Goal: Task Accomplishment & Management: Manage account settings

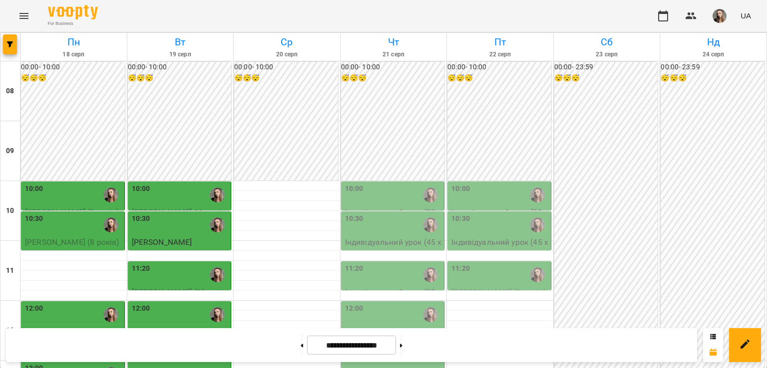
scroll to position [200, 0]
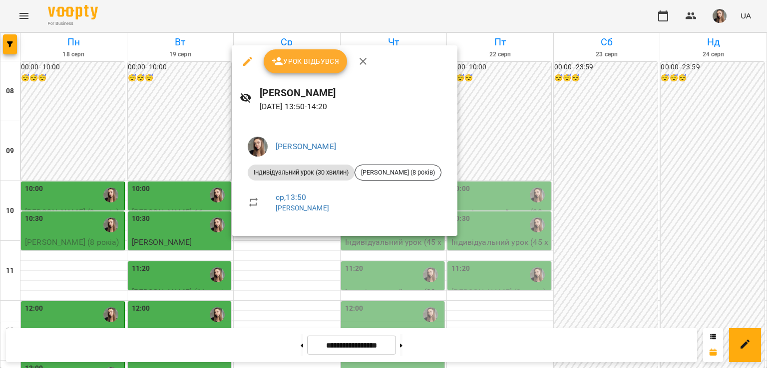
click at [271, 280] on div at bounding box center [383, 184] width 767 height 368
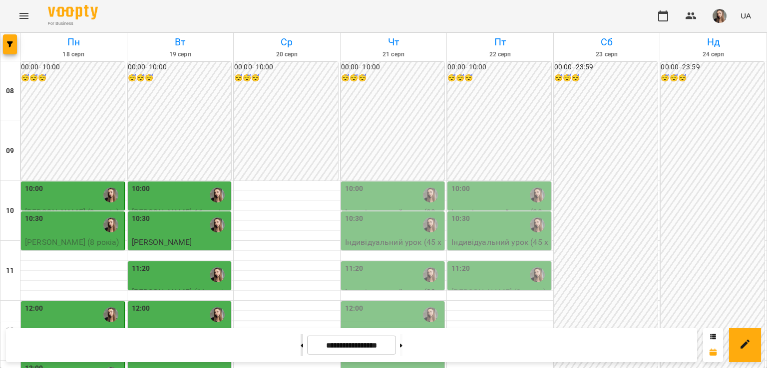
click at [300, 344] on button at bounding box center [301, 345] width 2 height 22
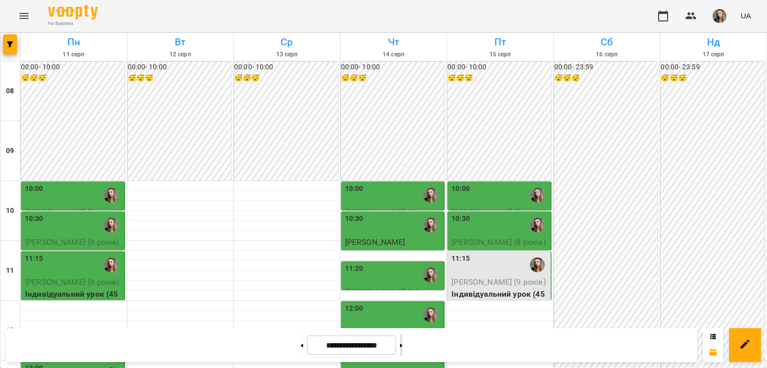
click at [402, 348] on button at bounding box center [401, 345] width 2 height 22
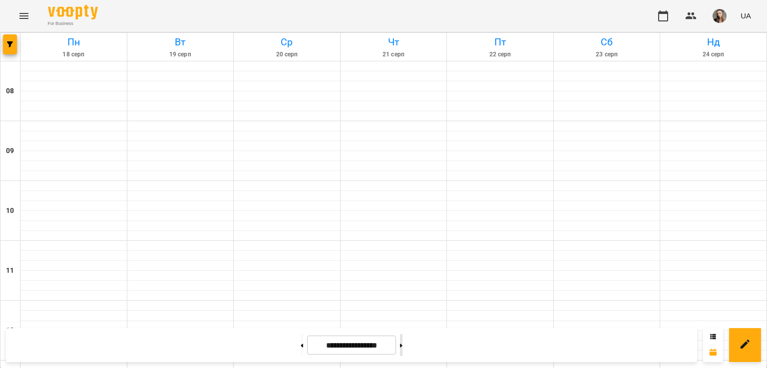
click at [402, 348] on button at bounding box center [401, 345] width 2 height 22
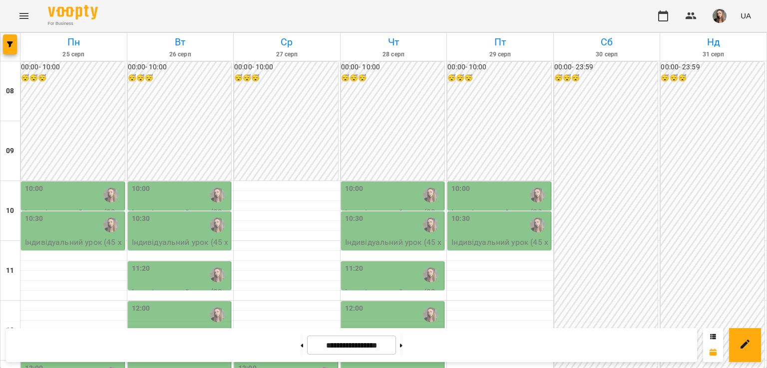
scroll to position [114, 0]
click at [291, 333] on div "12:30" at bounding box center [286, 344] width 97 height 23
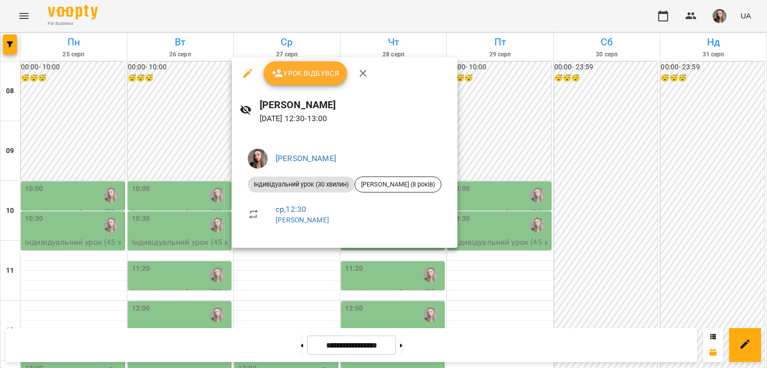
click at [253, 293] on div at bounding box center [383, 184] width 767 height 368
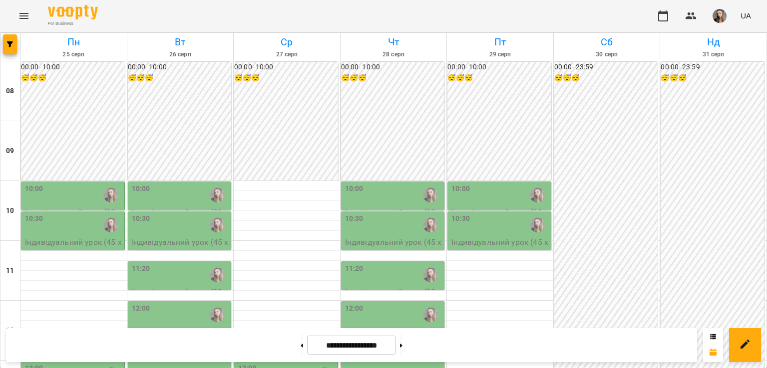
click at [263, 363] on div "13:00" at bounding box center [286, 374] width 97 height 23
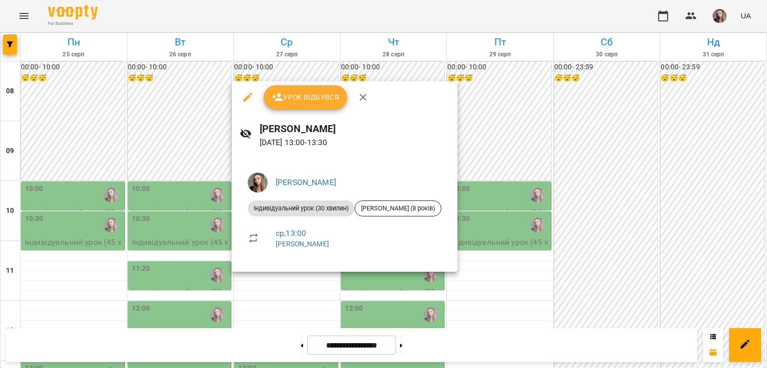
click at [249, 290] on div at bounding box center [383, 184] width 767 height 368
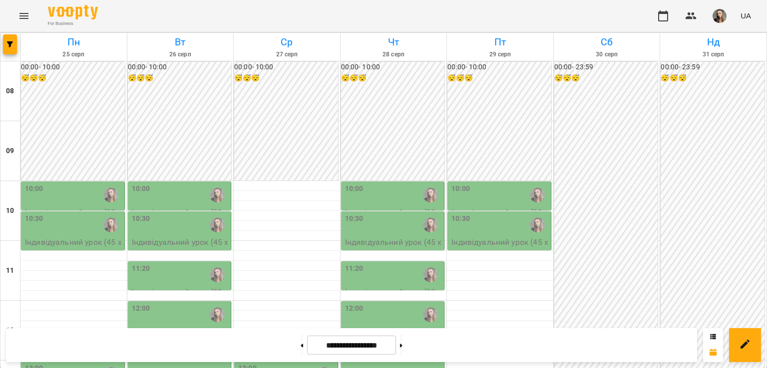
scroll to position [58, 0]
click at [402, 340] on button at bounding box center [401, 345] width 2 height 22
click at [300, 346] on button at bounding box center [301, 345] width 2 height 22
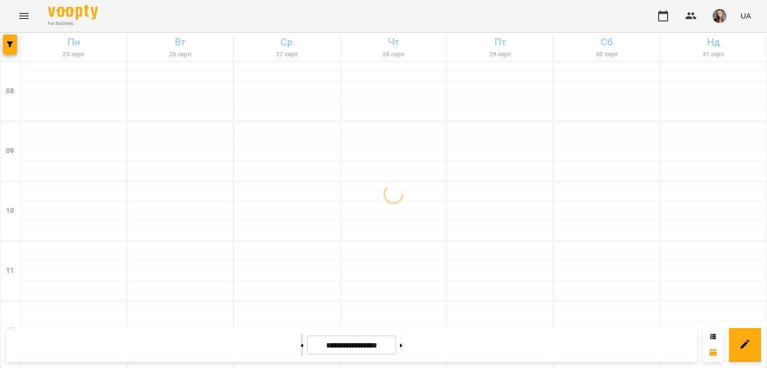
click at [300, 346] on button at bounding box center [301, 345] width 2 height 22
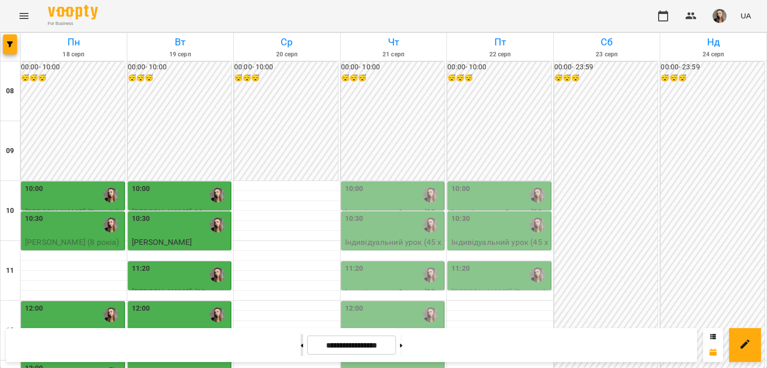
click at [300, 346] on button at bounding box center [301, 345] width 2 height 22
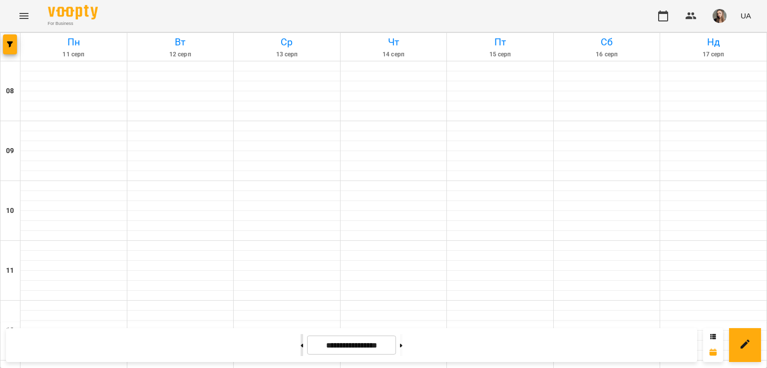
click at [300, 346] on button at bounding box center [301, 345] width 2 height 22
type input "**********"
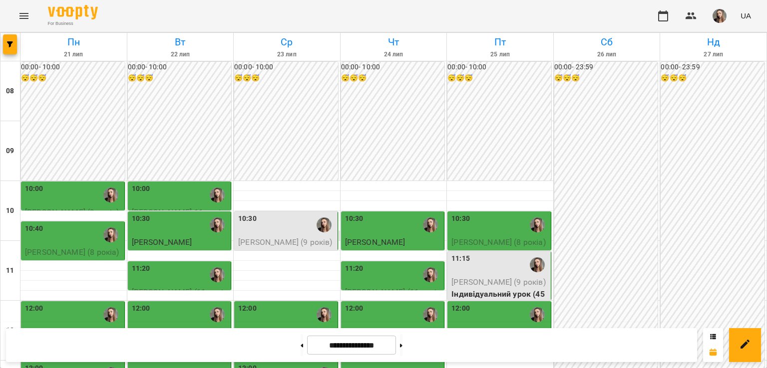
scroll to position [79, 0]
click at [282, 214] on div "10:30" at bounding box center [286, 225] width 97 height 23
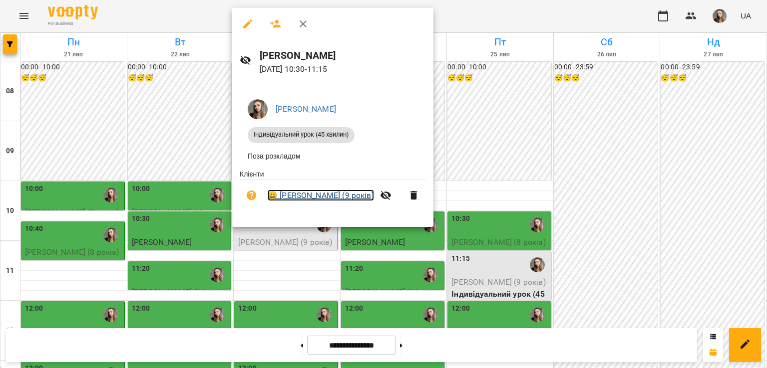
click at [311, 196] on link "😀 [PERSON_NAME] (9 років)" at bounding box center [321, 196] width 106 height 12
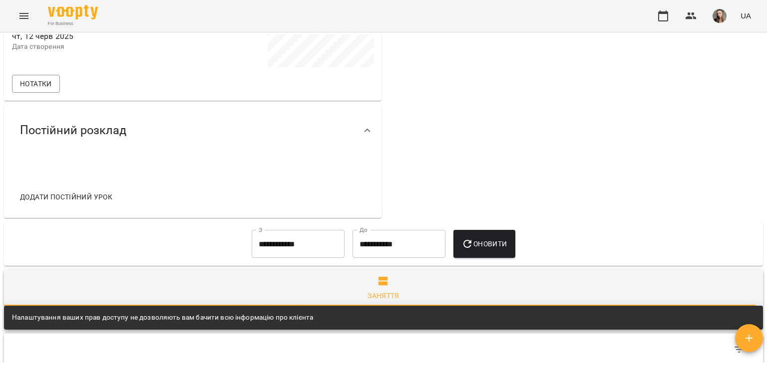
scroll to position [341, 0]
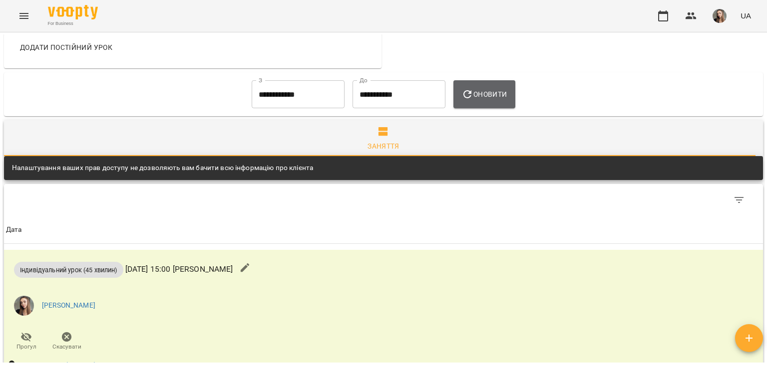
click at [473, 89] on icon "button" at bounding box center [467, 94] width 12 height 12
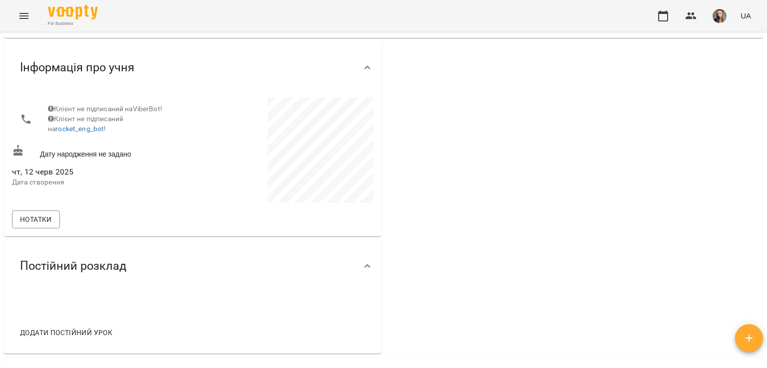
scroll to position [0, 0]
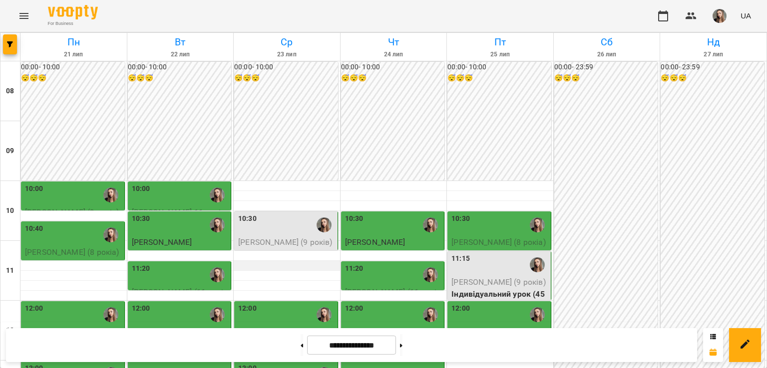
scroll to position [112, 0]
click at [275, 303] on div "12:00" at bounding box center [286, 314] width 97 height 23
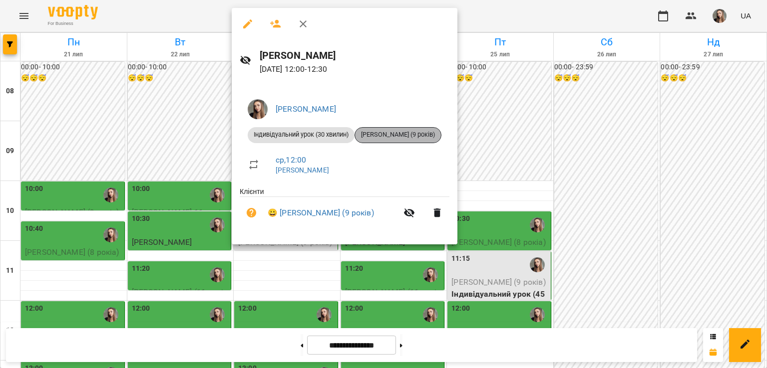
click at [400, 137] on span "[PERSON_NAME] (9 років)" at bounding box center [398, 134] width 86 height 9
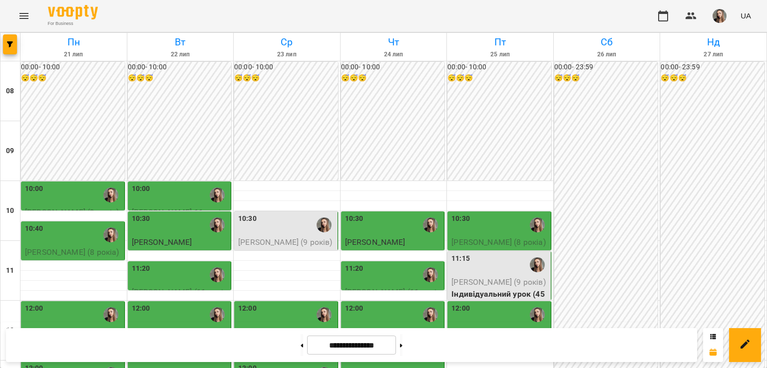
click at [270, 225] on div "10:30" at bounding box center [286, 225] width 97 height 23
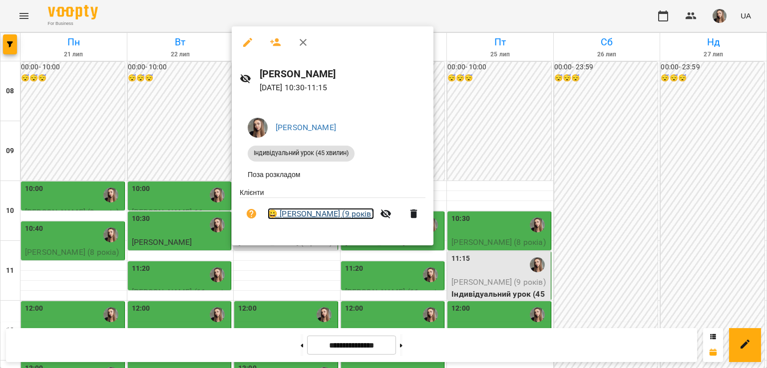
click at [315, 216] on link "😀 [PERSON_NAME] (9 років)" at bounding box center [321, 214] width 106 height 12
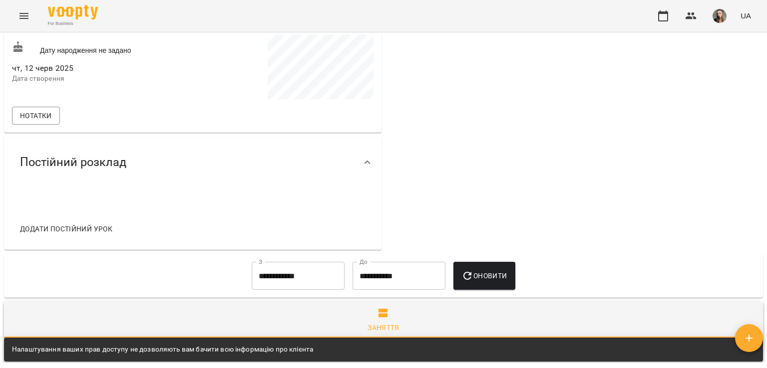
scroll to position [160, 0]
click at [369, 162] on icon at bounding box center [367, 163] width 12 height 12
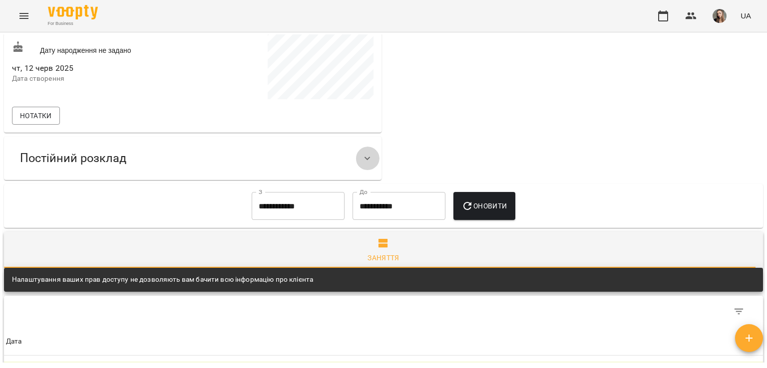
click at [369, 162] on icon at bounding box center [367, 159] width 12 height 12
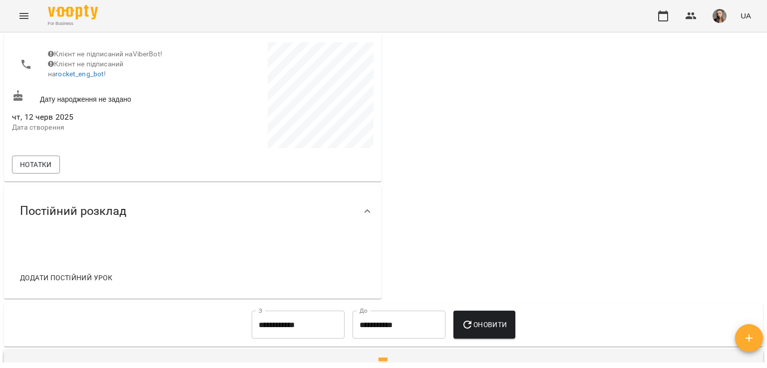
scroll to position [0, 0]
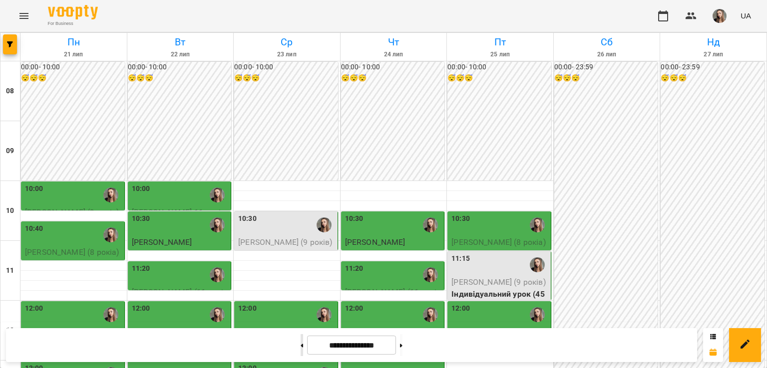
click at [300, 346] on button at bounding box center [301, 345] width 2 height 22
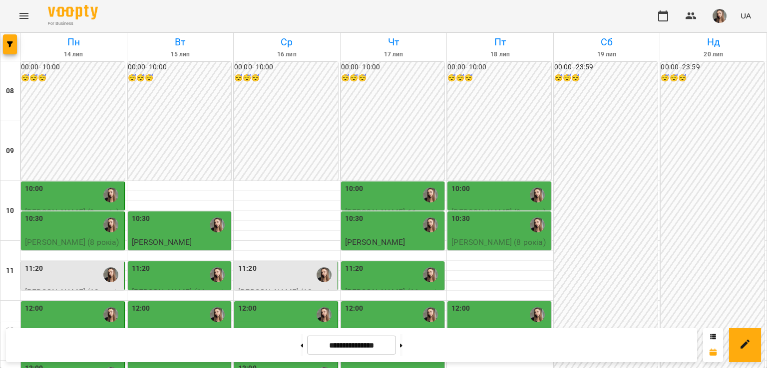
scroll to position [222, 0]
click at [402, 347] on button at bounding box center [401, 345] width 2 height 22
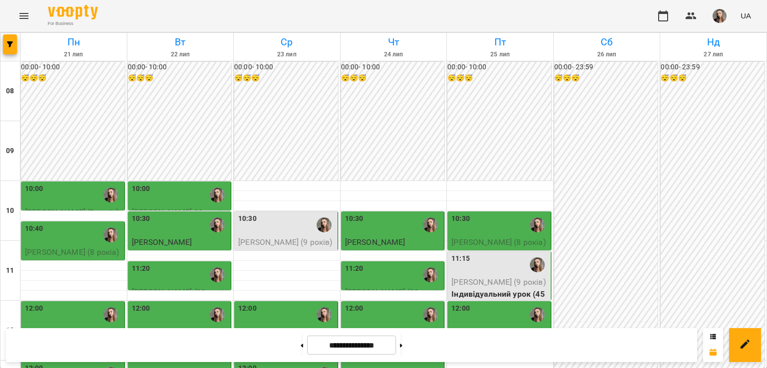
scroll to position [87, 0]
click at [402, 341] on button at bounding box center [401, 345] width 2 height 22
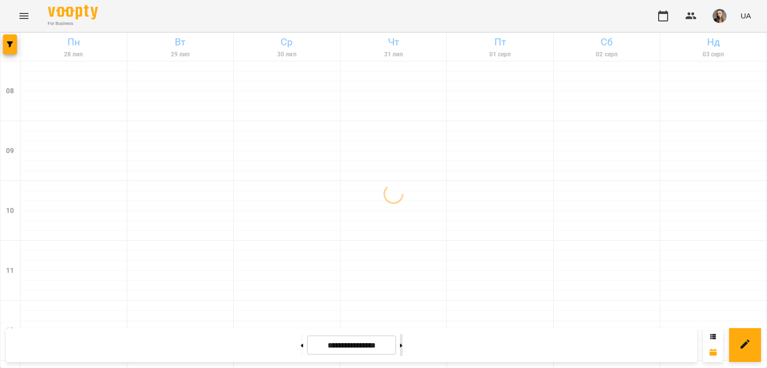
click at [402, 341] on button at bounding box center [401, 345] width 2 height 22
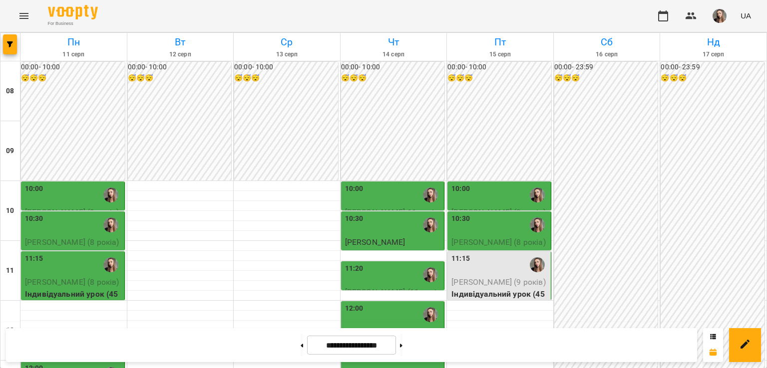
scroll to position [299, 0]
click at [402, 348] on button at bounding box center [401, 345] width 2 height 22
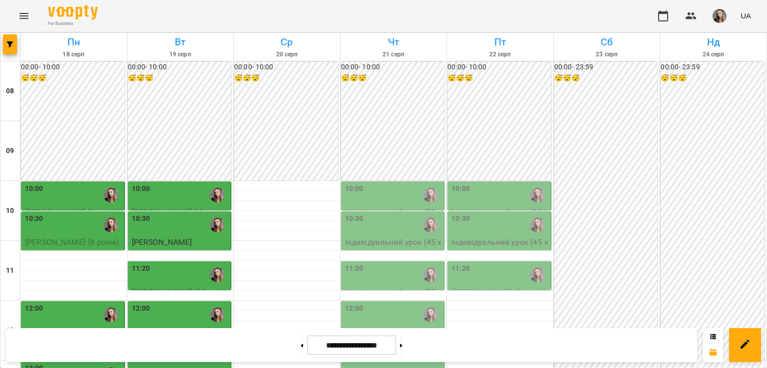
scroll to position [163, 0]
click at [300, 350] on button at bounding box center [301, 345] width 2 height 22
type input "**********"
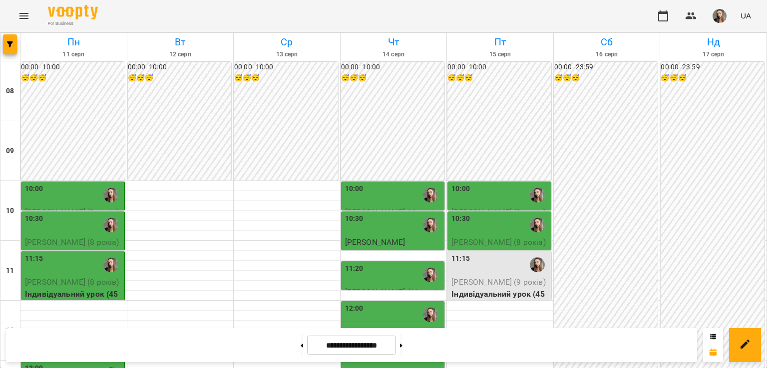
scroll to position [43, 0]
click at [488, 254] on div "11:15" at bounding box center [499, 265] width 97 height 23
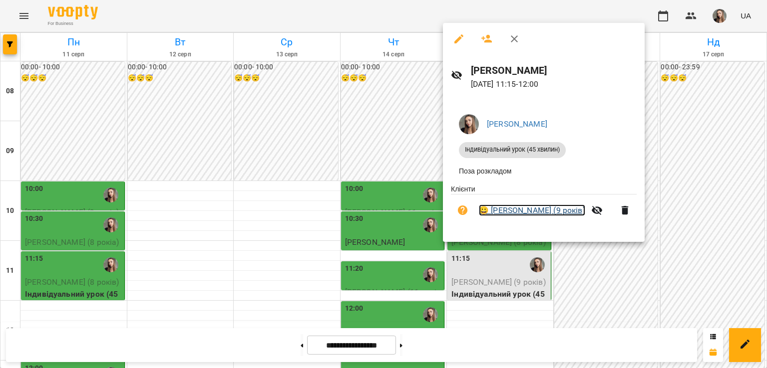
click at [526, 212] on link "😀 [PERSON_NAME] (9 років)" at bounding box center [532, 211] width 106 height 12
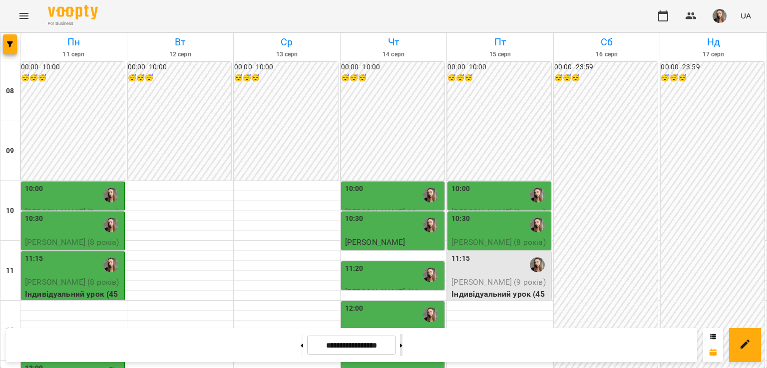
click at [402, 342] on button at bounding box center [401, 345] width 2 height 22
type input "**********"
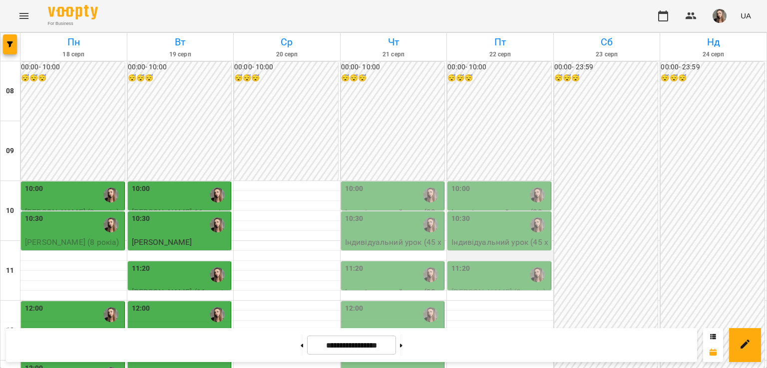
scroll to position [112, 0]
click at [687, 8] on button "button" at bounding box center [691, 16] width 24 height 24
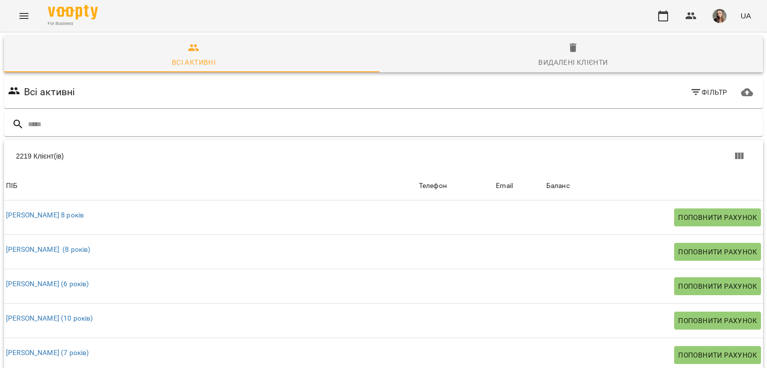
click at [90, 96] on div "Всі активні Фільтр" at bounding box center [383, 92] width 755 height 28
click at [691, 87] on icon "button" at bounding box center [696, 92] width 12 height 12
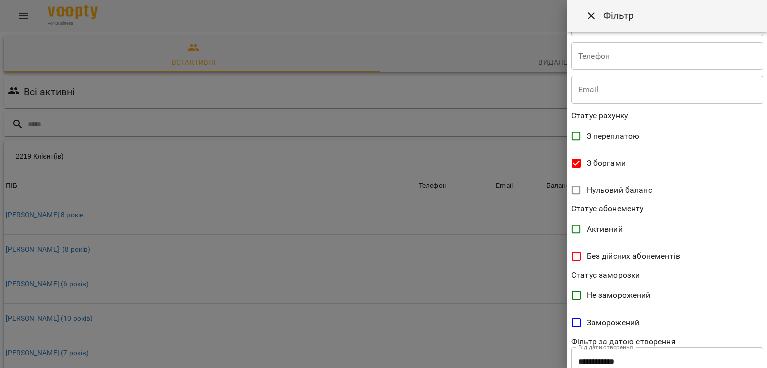
scroll to position [157, 0]
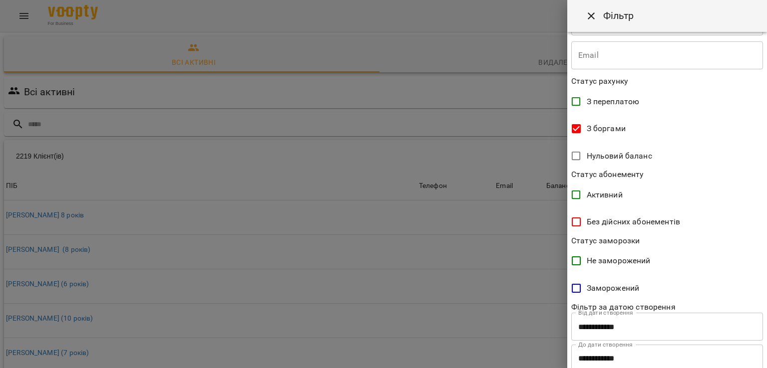
click at [607, 286] on span "Заморожений" at bounding box center [612, 288] width 53 height 12
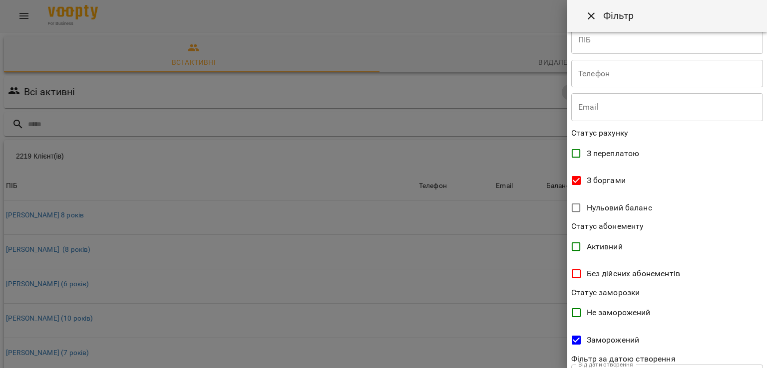
scroll to position [188, 0]
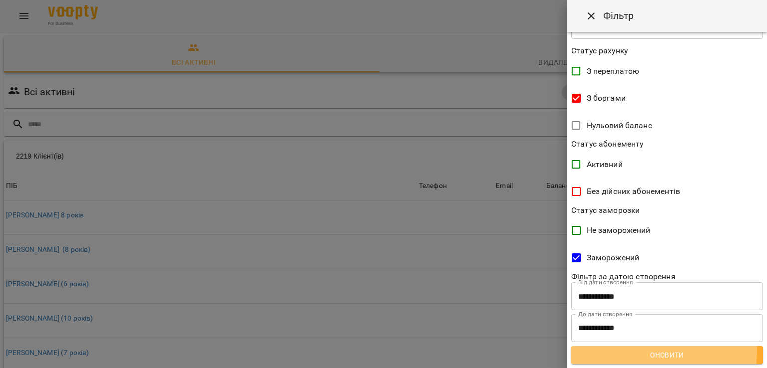
click at [643, 350] on span "Оновити" at bounding box center [667, 355] width 176 height 12
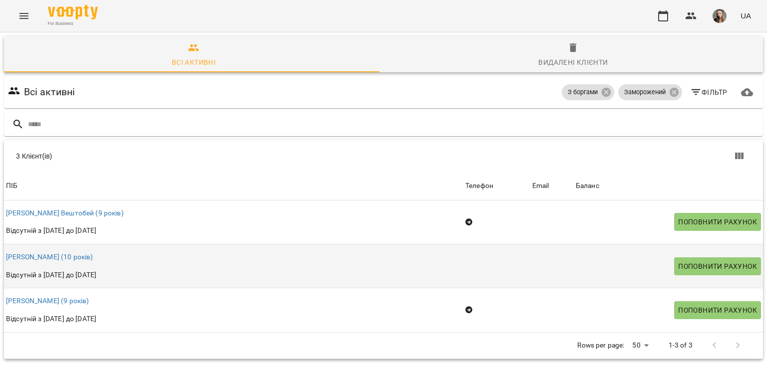
scroll to position [0, 0]
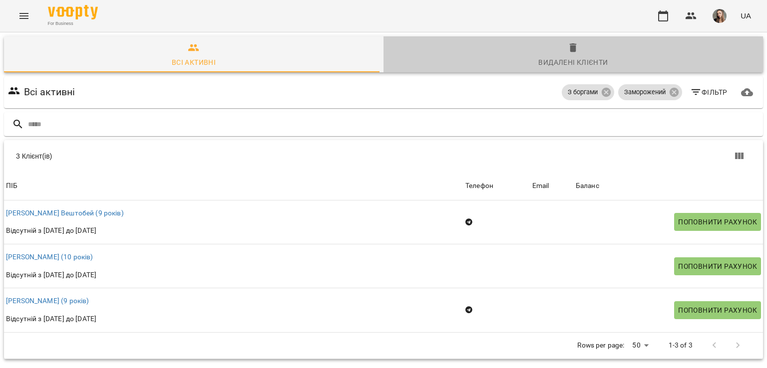
click at [600, 64] on div "Видалені клієнти" at bounding box center [572, 62] width 69 height 12
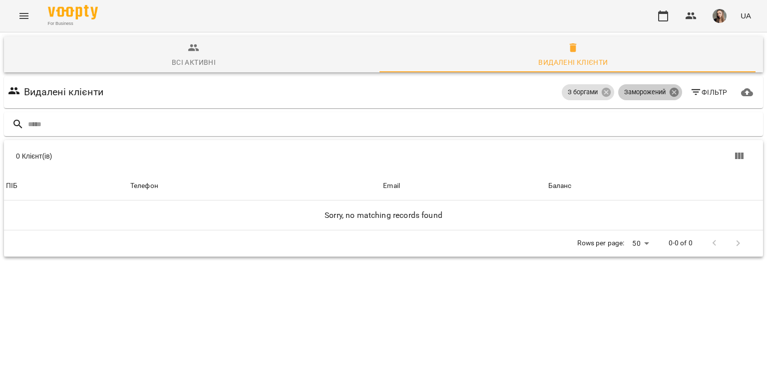
click at [669, 89] on icon at bounding box center [673, 92] width 9 height 9
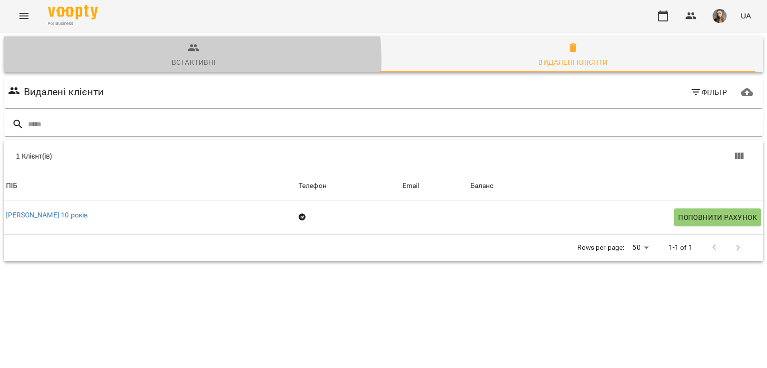
click at [172, 60] on div "Всі активні" at bounding box center [194, 62] width 44 height 12
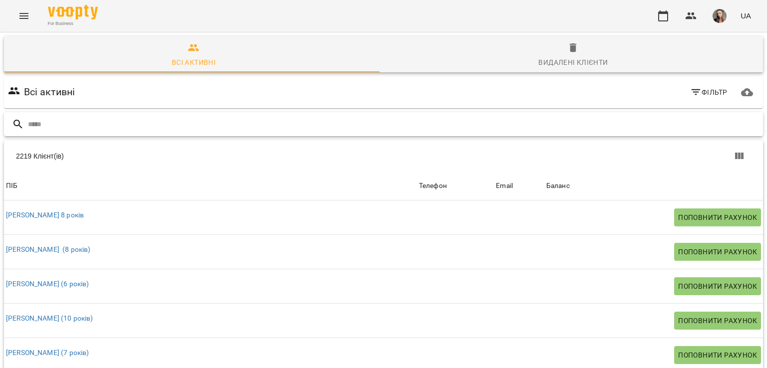
click at [194, 124] on input "text" at bounding box center [393, 124] width 731 height 16
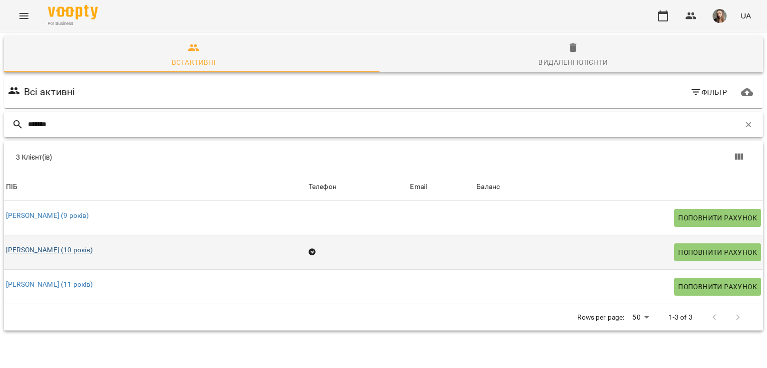
type input "*******"
click at [55, 253] on link "[PERSON_NAME] (10 років)" at bounding box center [49, 250] width 87 height 8
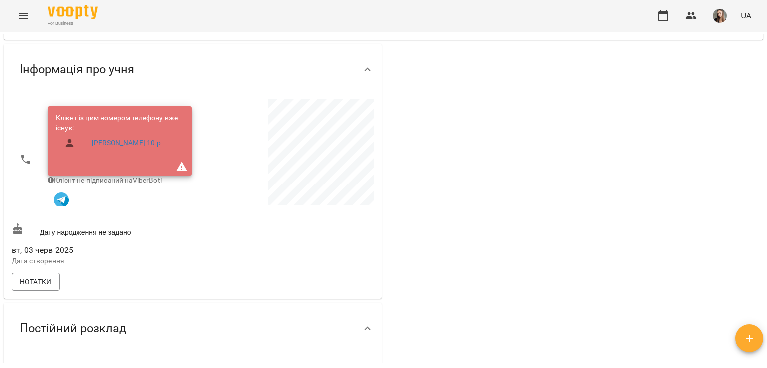
scroll to position [52, 0]
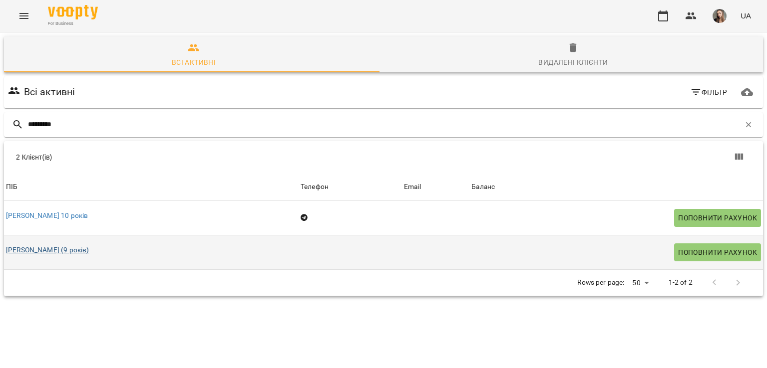
type input "*********"
click at [74, 250] on link "[PERSON_NAME] (9 років)" at bounding box center [47, 250] width 83 height 8
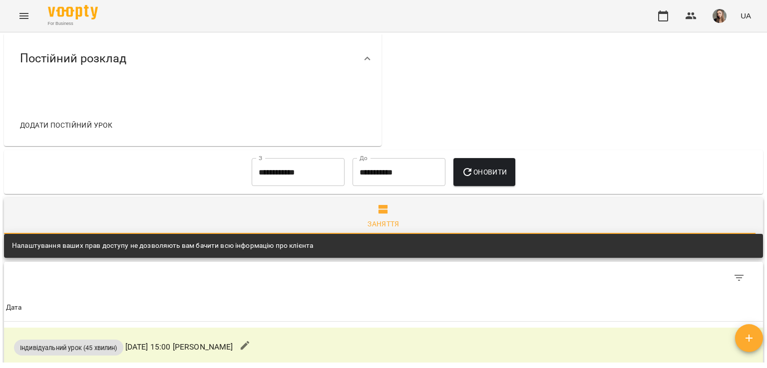
scroll to position [260, 0]
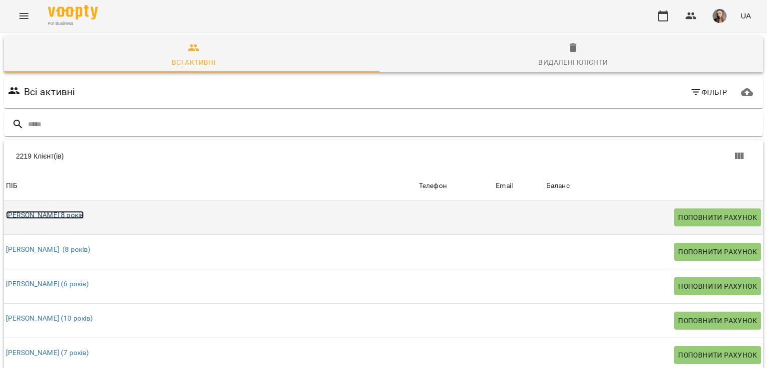
click at [39, 213] on link "[PERSON_NAME] 8 років" at bounding box center [45, 215] width 78 height 8
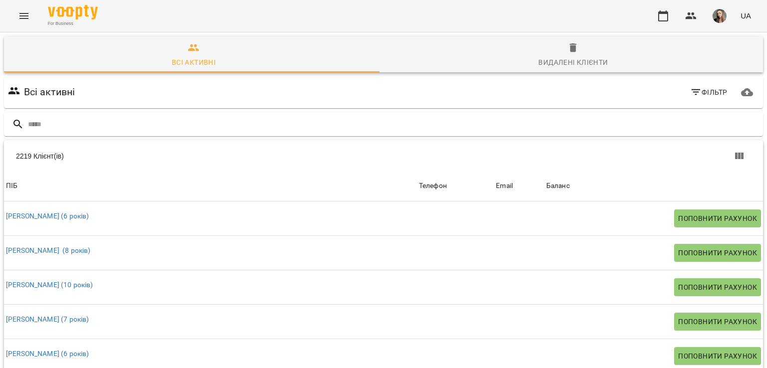
scroll to position [34, 0]
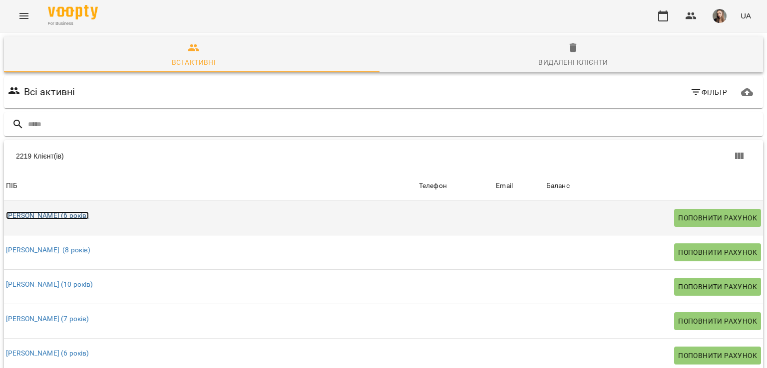
click at [68, 218] on link "[PERSON_NAME] (6 років)" at bounding box center [47, 216] width 83 height 8
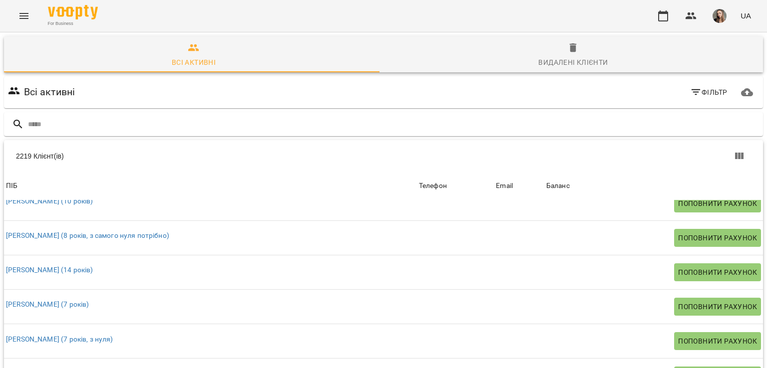
scroll to position [738, 0]
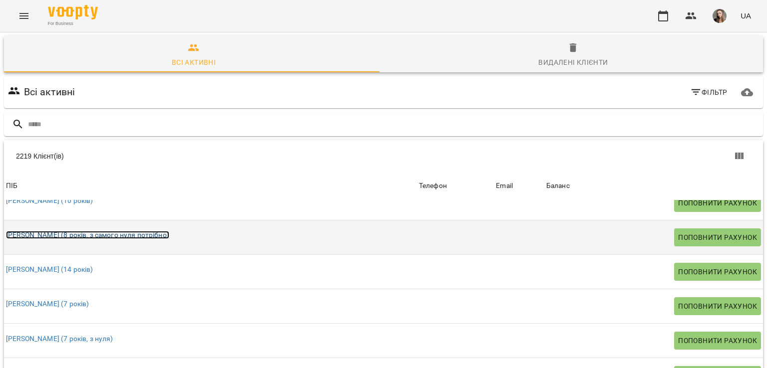
click at [112, 231] on link "[PERSON_NAME] (8 років, з самого нуля потрібно)" at bounding box center [87, 235] width 163 height 8
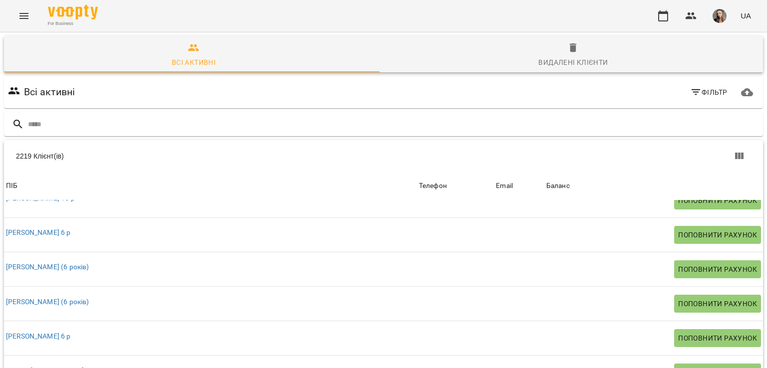
scroll to position [16, 0]
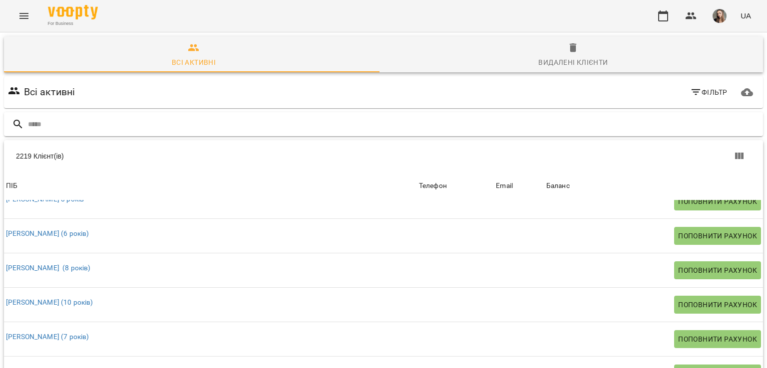
click at [97, 112] on div at bounding box center [383, 124] width 759 height 24
click at [100, 120] on input "text" at bounding box center [393, 124] width 731 height 16
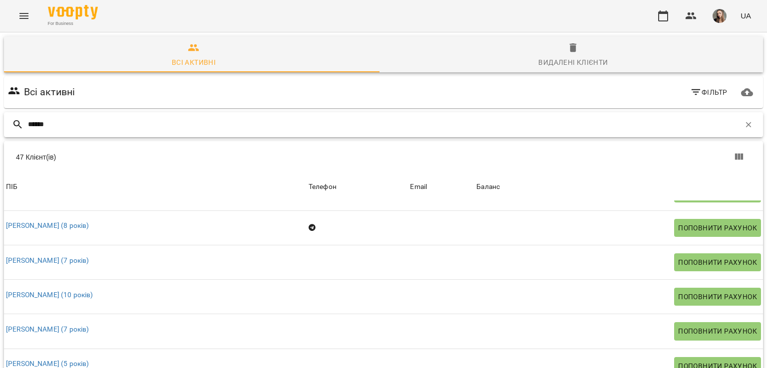
scroll to position [58, 0]
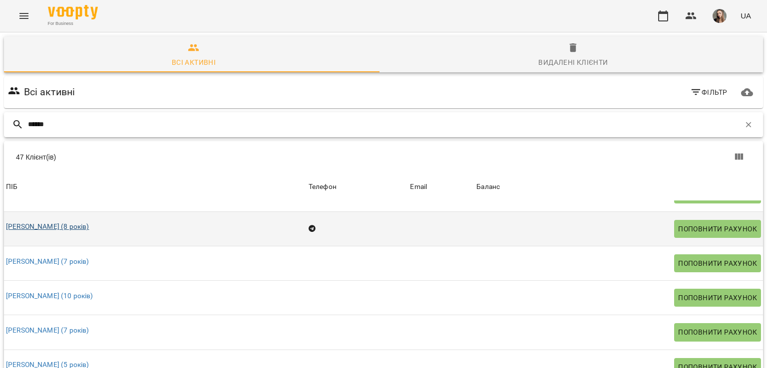
type input "******"
click at [64, 225] on link "[PERSON_NAME] (8 років)" at bounding box center [47, 227] width 83 height 8
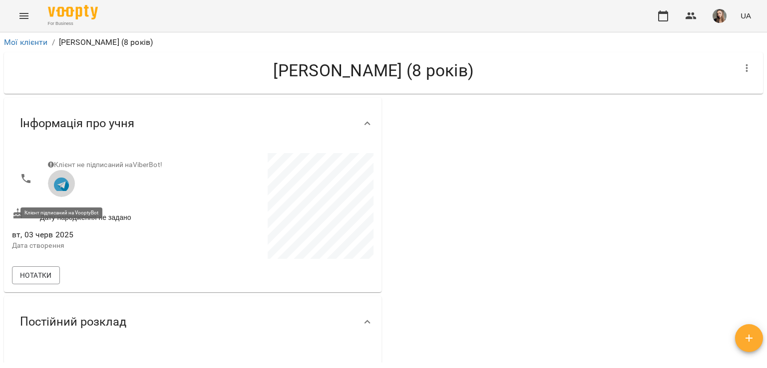
click at [66, 191] on img "button" at bounding box center [61, 185] width 15 height 15
select select "******"
select select "*********"
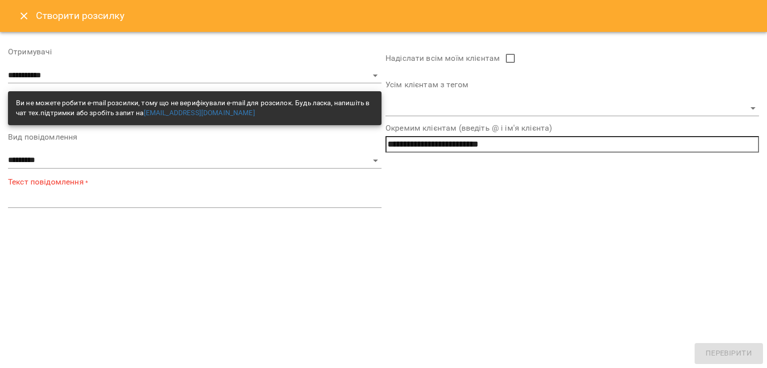
click at [16, 14] on button "Close" at bounding box center [24, 16] width 24 height 24
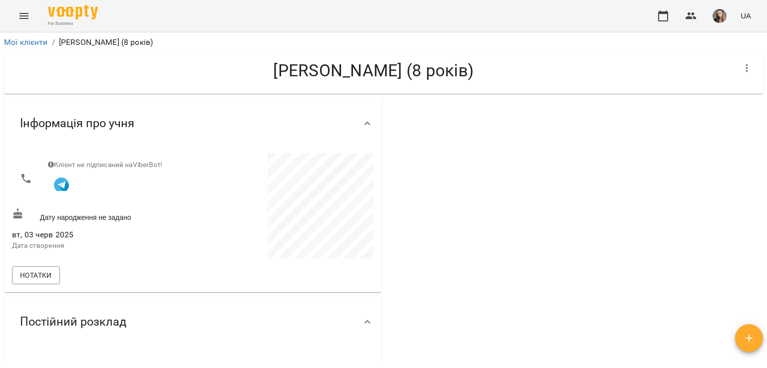
click at [14, 219] on icon at bounding box center [17, 213] width 9 height 11
click at [34, 279] on span "Нотатки" at bounding box center [36, 276] width 32 height 12
